Goal: Use online tool/utility: Utilize a website feature to perform a specific function

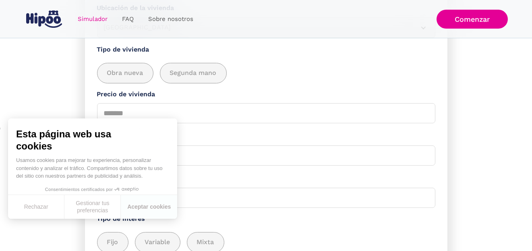
scroll to position [161, 0]
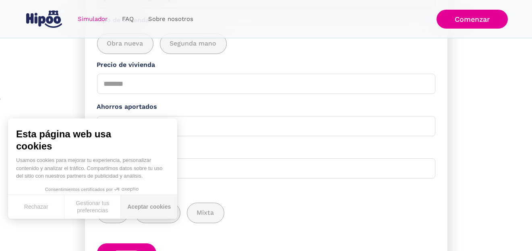
click at [142, 206] on button "Aceptar cookies" at bounding box center [149, 207] width 56 height 24
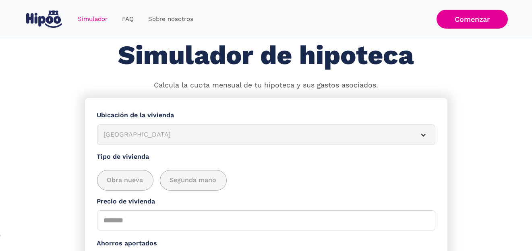
scroll to position [15, 0]
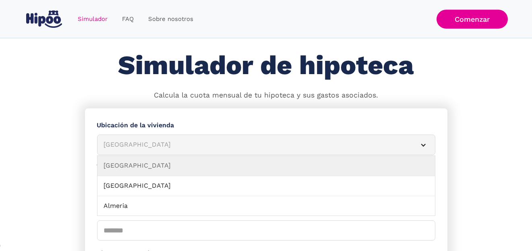
click at [423, 142] on div "Simulador Form" at bounding box center [424, 145] width 6 height 6
click at [121, 144] on div "[GEOGRAPHIC_DATA]" at bounding box center [256, 145] width 305 height 10
click at [423, 147] on div "Simulador Form" at bounding box center [424, 145] width 6 height 6
click at [423, 144] on div "Simulador Form" at bounding box center [424, 145] width 6 height 6
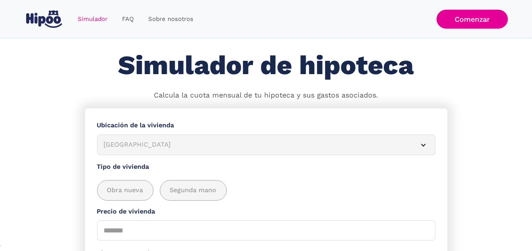
click at [423, 144] on div "Simulador Form" at bounding box center [424, 145] width 6 height 6
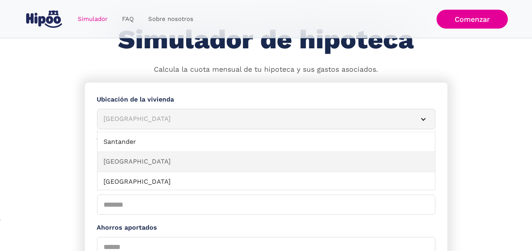
scroll to position [765, 0]
click at [311, 157] on link "[GEOGRAPHIC_DATA]" at bounding box center [267, 157] width 338 height 20
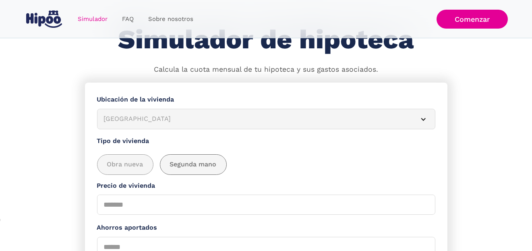
click at [205, 161] on span "Segunda mano" at bounding box center [193, 165] width 47 height 10
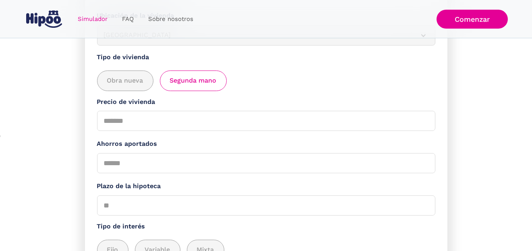
scroll to position [120, 0]
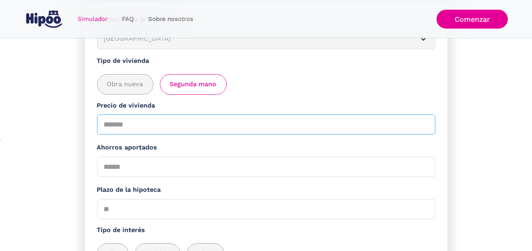
click at [149, 128] on input "Precio de vivienda" at bounding box center [266, 124] width 338 height 20
type input "******"
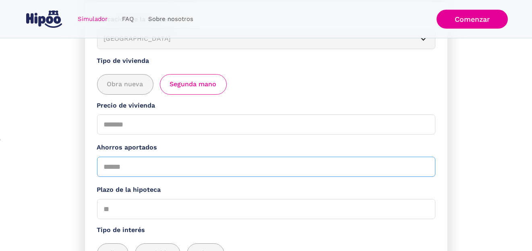
click at [149, 170] on input "Ahorros aportados" at bounding box center [266, 167] width 338 height 20
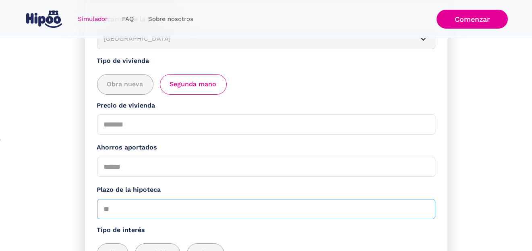
click at [126, 213] on input "Plazo de la hipoteca" at bounding box center [266, 209] width 338 height 20
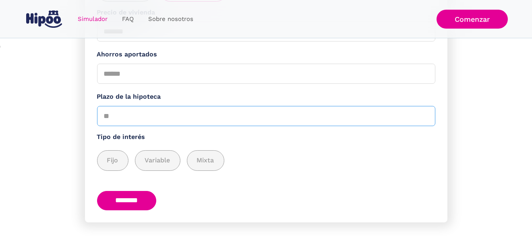
scroll to position [216, 0]
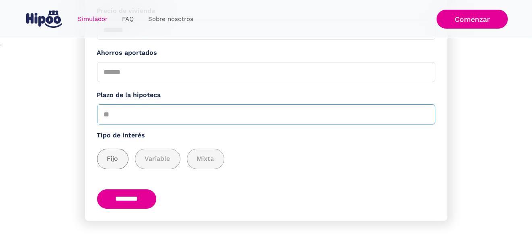
type input "**"
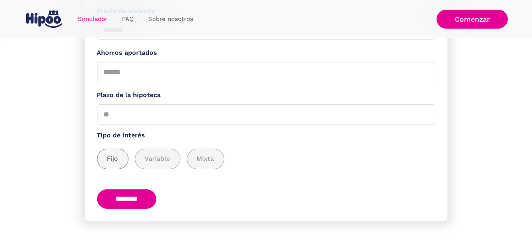
click at [111, 160] on span "Fijo" at bounding box center [112, 159] width 11 height 10
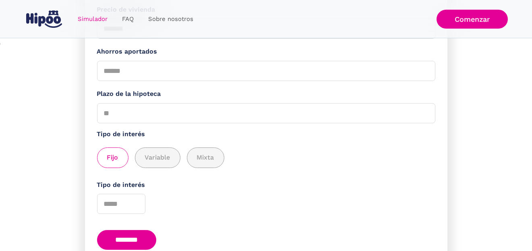
click at [144, 241] on input "********" at bounding box center [127, 240] width 60 height 20
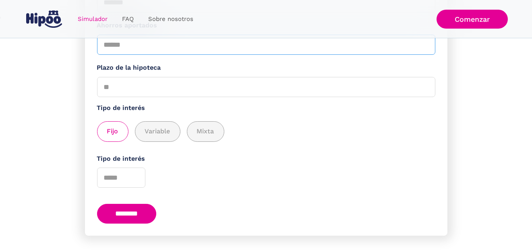
scroll to position [259, 0]
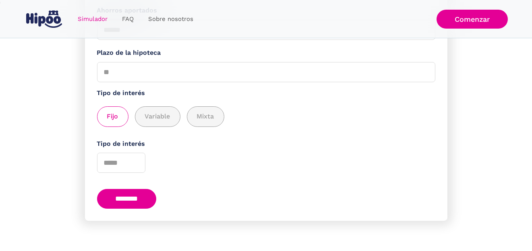
click at [136, 201] on input "********" at bounding box center [127, 199] width 60 height 20
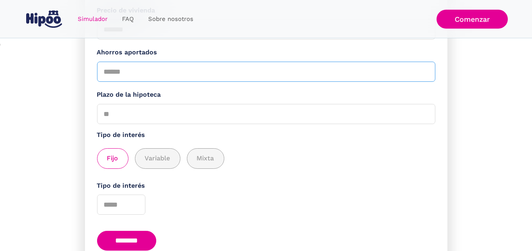
scroll to position [98, 0]
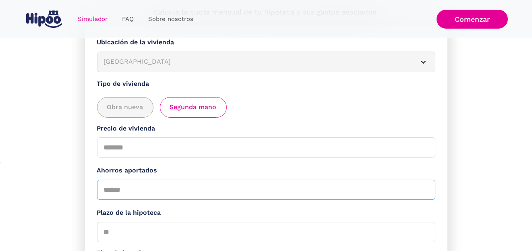
click at [106, 190] on input "Ahorros aportados" at bounding box center [266, 190] width 338 height 20
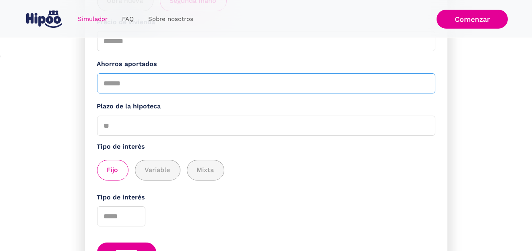
scroll to position [218, 0]
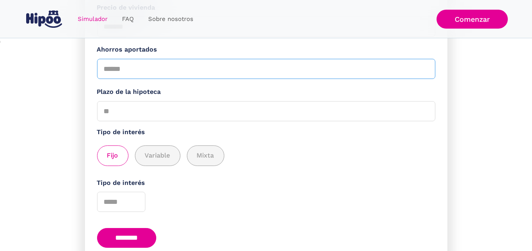
type input "****"
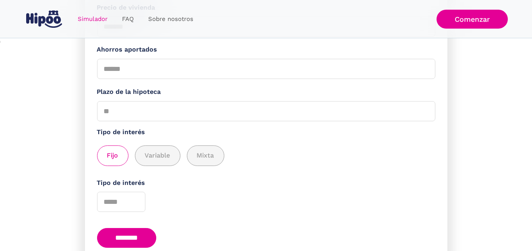
click at [134, 238] on input "********" at bounding box center [127, 238] width 60 height 20
click at [135, 237] on input "********" at bounding box center [127, 238] width 60 height 20
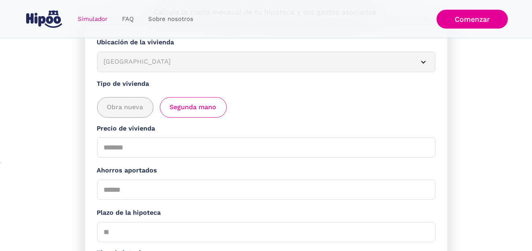
scroll to position [57, 0]
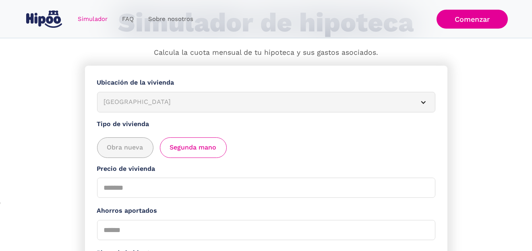
click at [194, 146] on span "Segunda mano" at bounding box center [193, 148] width 47 height 10
click at [190, 150] on span "Segunda mano" at bounding box center [193, 148] width 47 height 10
click at [130, 148] on span "Obra nueva" at bounding box center [125, 148] width 36 height 10
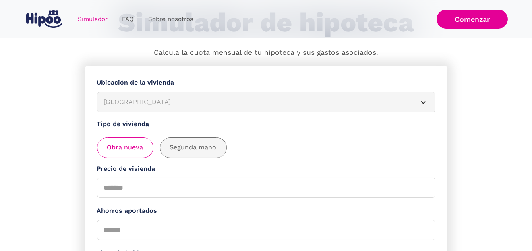
click at [193, 148] on span "Segunda mano" at bounding box center [193, 148] width 47 height 10
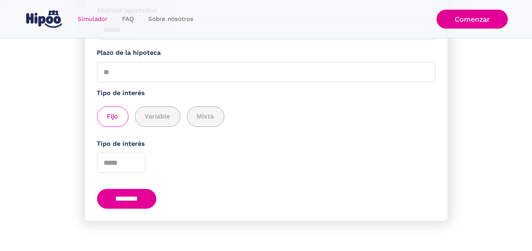
scroll to position [259, 0]
click at [116, 164] on input "Tipo de interés" at bounding box center [121, 163] width 48 height 20
click at [136, 161] on input "*" at bounding box center [121, 163] width 48 height 20
click at [136, 158] on input "*" at bounding box center [121, 163] width 48 height 20
type input "*"
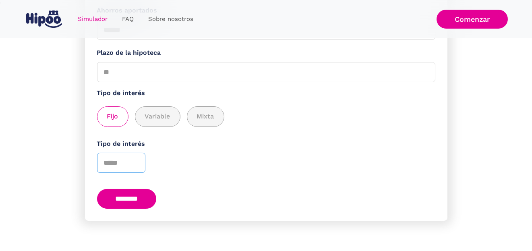
click at [135, 161] on input "*" at bounding box center [121, 163] width 48 height 20
click at [132, 197] on input "********" at bounding box center [127, 199] width 60 height 20
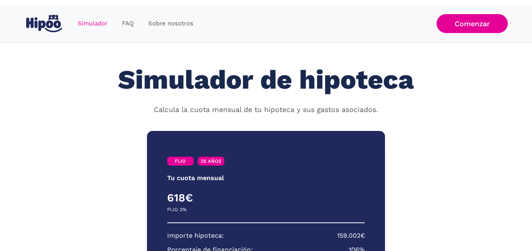
scroll to position [224, 0]
